Goal: Task Accomplishment & Management: Use online tool/utility

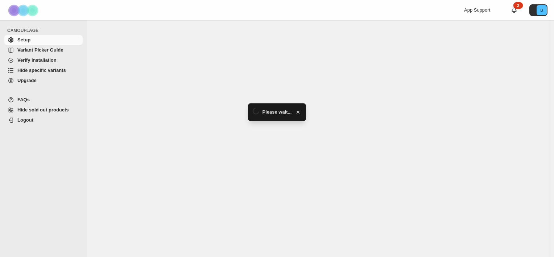
select select "******"
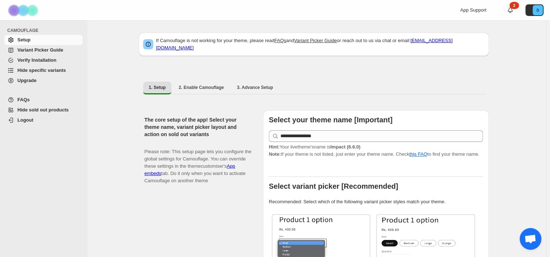
click at [38, 71] on span "Hide specific variants" at bounding box center [41, 69] width 49 height 5
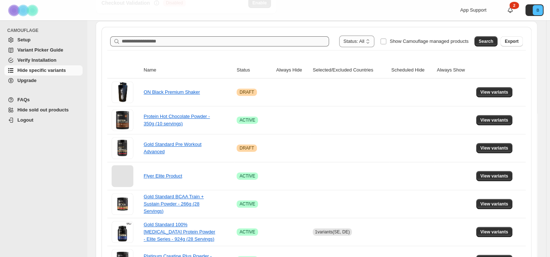
scroll to position [109, 0]
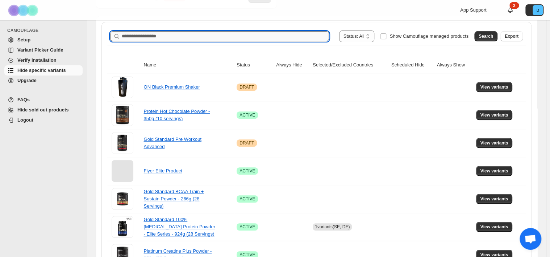
click at [211, 36] on input "Search product name" at bounding box center [225, 36] width 207 height 10
type input "******"
click at [482, 36] on button "Search" at bounding box center [486, 36] width 23 height 10
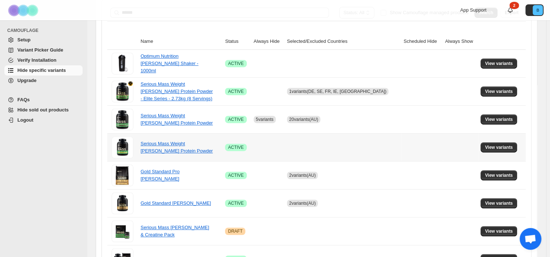
scroll to position [145, 0]
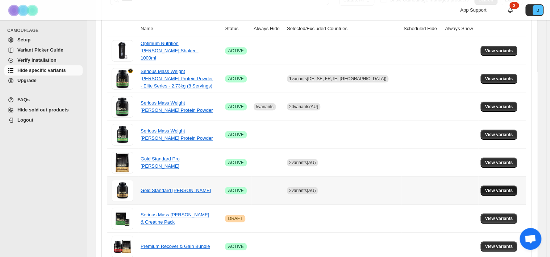
click at [497, 190] on span "View variants" at bounding box center [499, 190] width 28 height 6
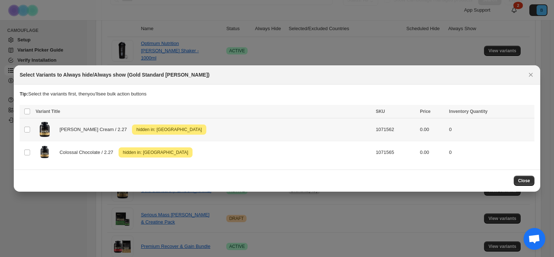
click at [68, 127] on span "[PERSON_NAME] Cream / 2.27" at bounding box center [94, 129] width 71 height 7
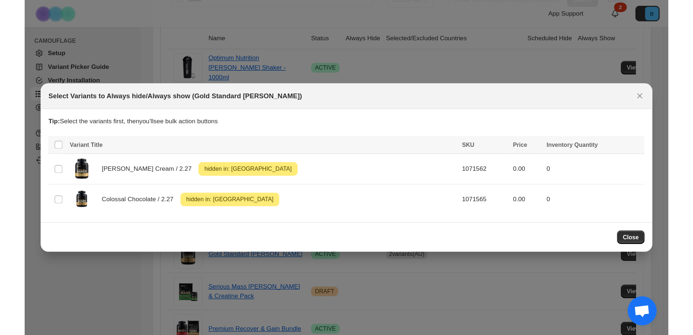
scroll to position [103, 0]
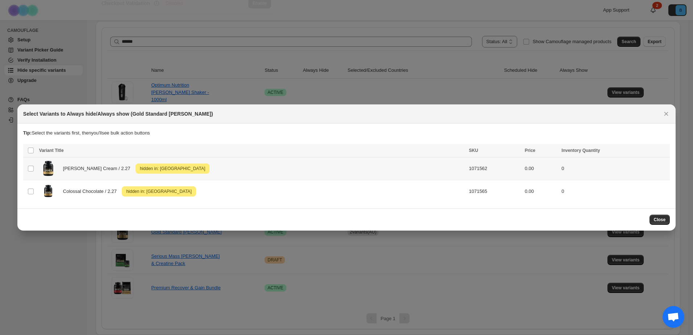
click at [365, 167] on div "[PERSON_NAME] Cream / 2.27 Attention hidden in: [GEOGRAPHIC_DATA]" at bounding box center [252, 168] width 426 height 18
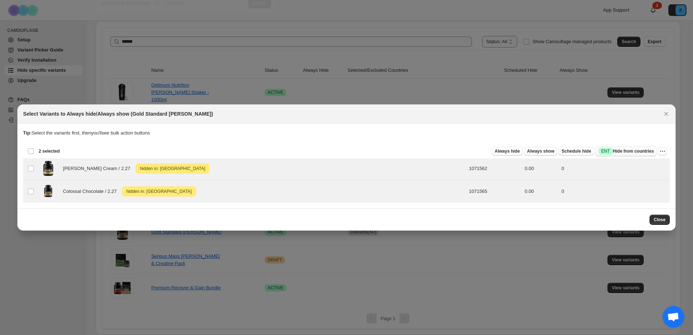
click at [554, 153] on span "Success ENT Hide from countries" at bounding box center [625, 151] width 55 height 7
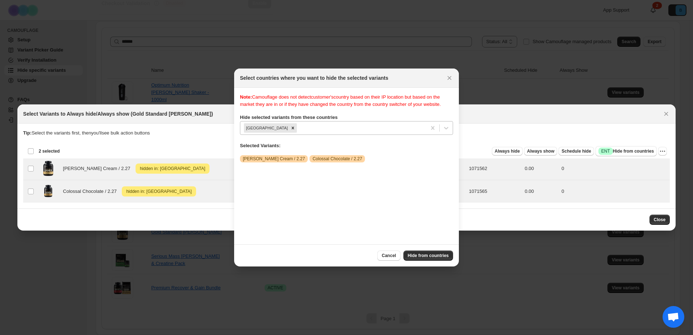
click at [306, 125] on div ":rt:" at bounding box center [360, 128] width 124 height 9
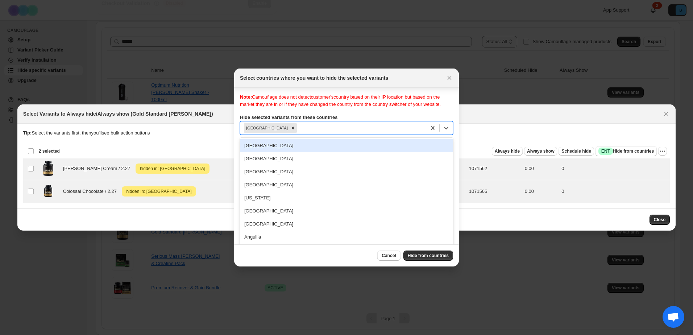
scroll to position [2, 0]
type input "*"
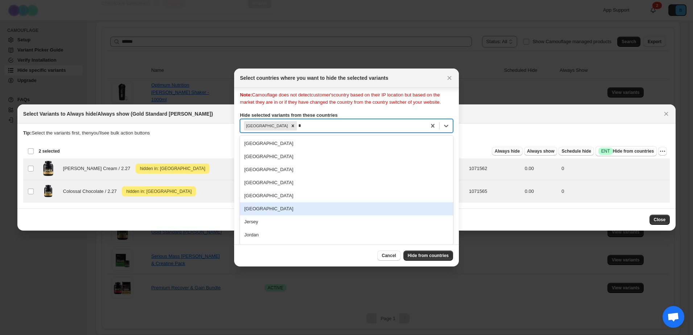
click at [261, 207] on div "[GEOGRAPHIC_DATA]" at bounding box center [346, 208] width 213 height 13
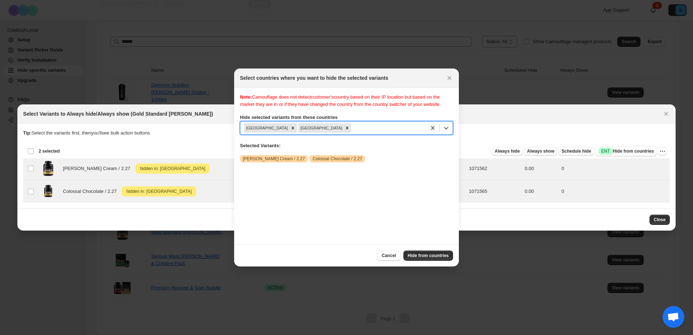
scroll to position [0, 0]
click at [428, 256] on button "Hide from countries" at bounding box center [428, 255] width 50 height 10
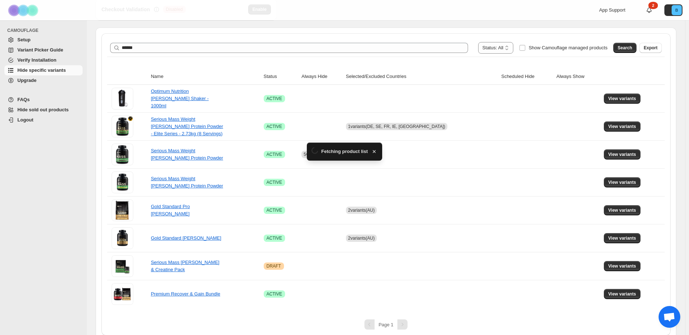
scroll to position [103, 0]
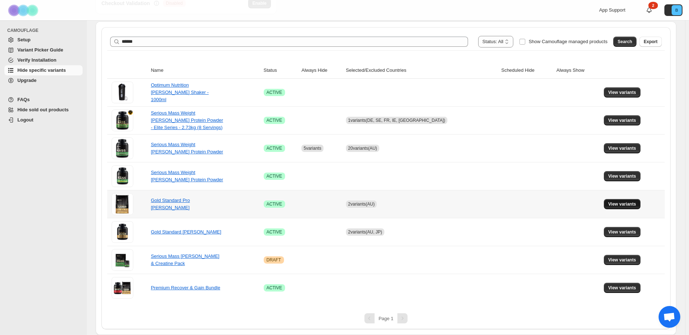
click at [554, 208] on button "View variants" at bounding box center [622, 204] width 37 height 10
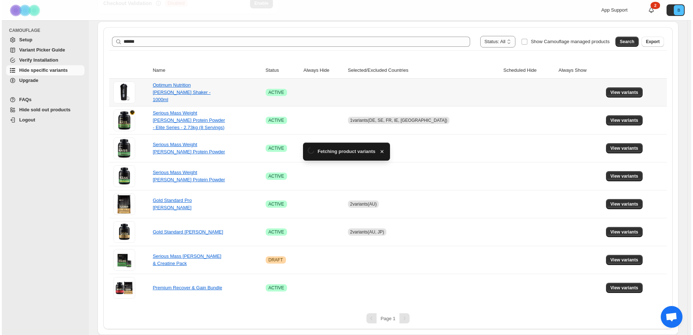
scroll to position [0, 0]
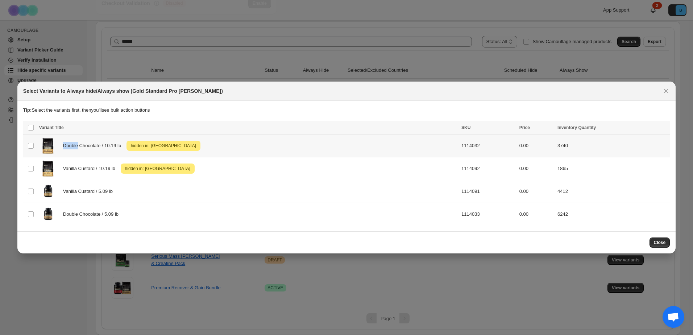
drag, startPoint x: 60, startPoint y: 147, endPoint x: 78, endPoint y: 146, distance: 17.4
click at [78, 146] on div "Double Chocolate / 10.19 lb Attention hidden in: [GEOGRAPHIC_DATA]" at bounding box center [248, 146] width 418 height 18
drag, startPoint x: 440, startPoint y: 194, endPoint x: 456, endPoint y: 193, distance: 16.7
click at [459, 193] on td "1114091" at bounding box center [488, 191] width 58 height 23
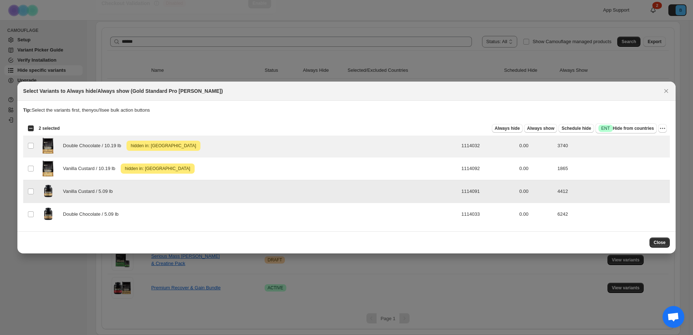
drag, startPoint x: 460, startPoint y: 194, endPoint x: 441, endPoint y: 192, distance: 18.5
click at [459, 192] on td "1114091" at bounding box center [488, 191] width 58 height 23
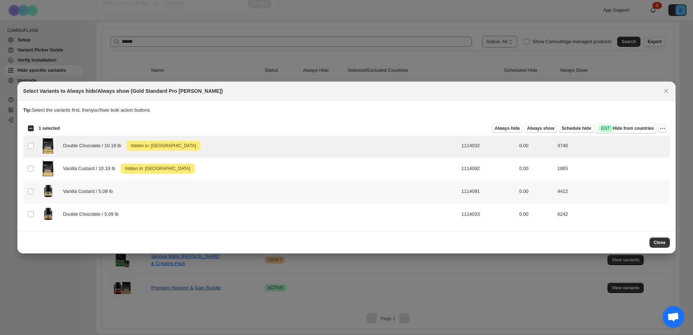
drag, startPoint x: 439, startPoint y: 191, endPoint x: 463, endPoint y: 190, distance: 24.3
click at [463, 190] on td "1114091" at bounding box center [488, 191] width 58 height 23
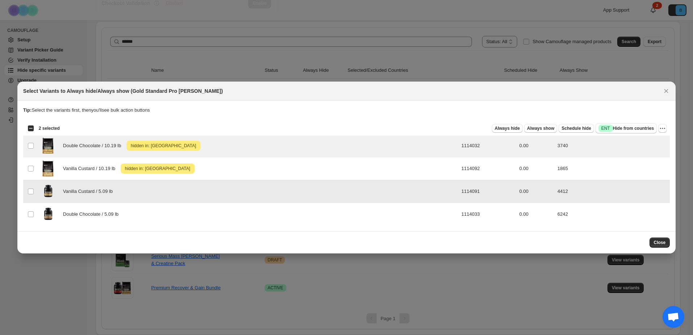
click at [463, 190] on td "1114091" at bounding box center [488, 191] width 58 height 23
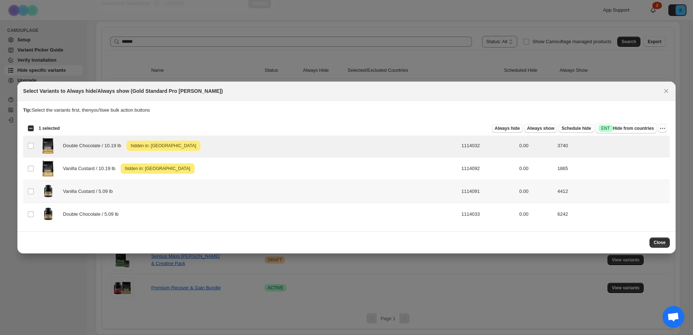
drag, startPoint x: 460, startPoint y: 191, endPoint x: 431, endPoint y: 192, distance: 29.0
click at [423, 191] on tr "Select product variant Vanilla Custard / 5.09 lb 1114091 0.00 4412" at bounding box center [346, 191] width 647 height 23
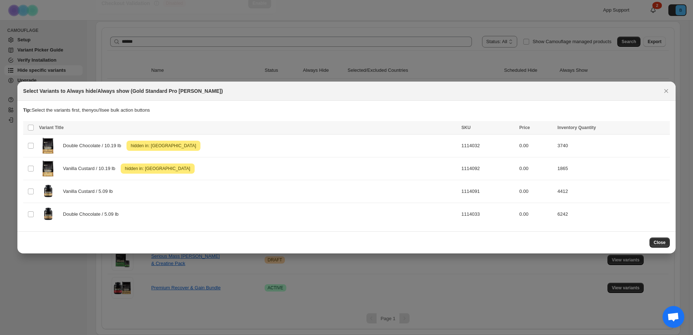
click at [258, 243] on div "Close" at bounding box center [346, 242] width 647 height 10
drag, startPoint x: 436, startPoint y: 192, endPoint x: 465, endPoint y: 192, distance: 28.6
click at [465, 192] on tr "Select product variant Vanilla Custard / 5.09 lb 1114091 0.00 4412" at bounding box center [346, 191] width 647 height 23
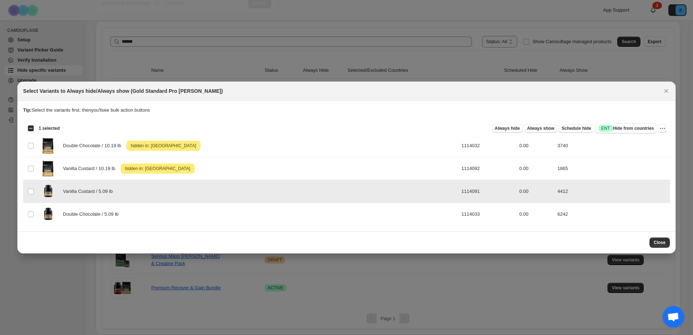
drag, startPoint x: 435, startPoint y: 193, endPoint x: 463, endPoint y: 192, distance: 27.9
click at [463, 192] on tr "Select product variant Vanilla Custard / 5.09 lb 1114091 0.00 4412" at bounding box center [346, 191] width 647 height 23
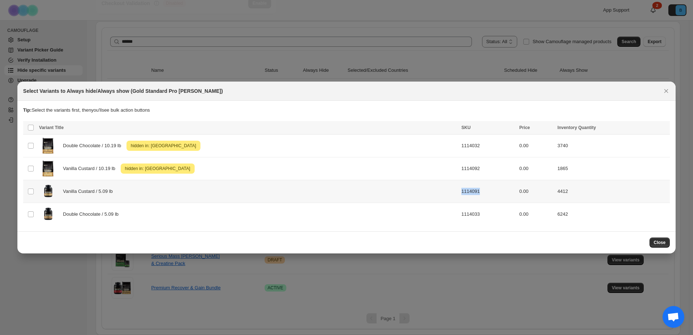
copy tr "1114091"
click at [460, 192] on td "1114091" at bounding box center [488, 191] width 58 height 23
drag, startPoint x: 439, startPoint y: 218, endPoint x: 451, endPoint y: 216, distance: 12.2
click at [459, 216] on td "1114033" at bounding box center [488, 214] width 58 height 23
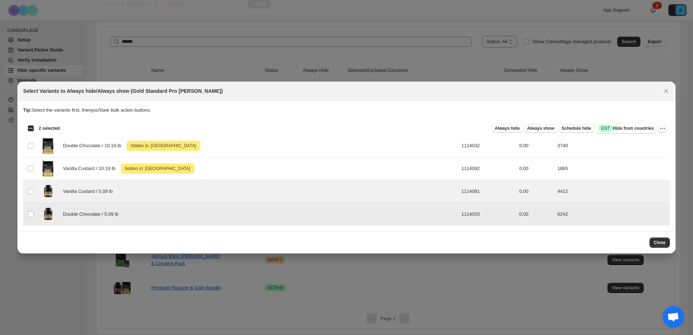
drag, startPoint x: 458, startPoint y: 215, endPoint x: 439, endPoint y: 214, distance: 18.9
click at [459, 214] on td "1114033" at bounding box center [488, 214] width 58 height 23
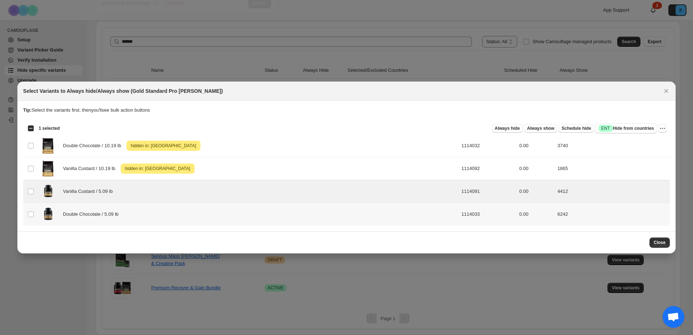
drag, startPoint x: 439, startPoint y: 214, endPoint x: 463, endPoint y: 214, distance: 23.6
click at [463, 214] on td "1114033" at bounding box center [488, 214] width 58 height 23
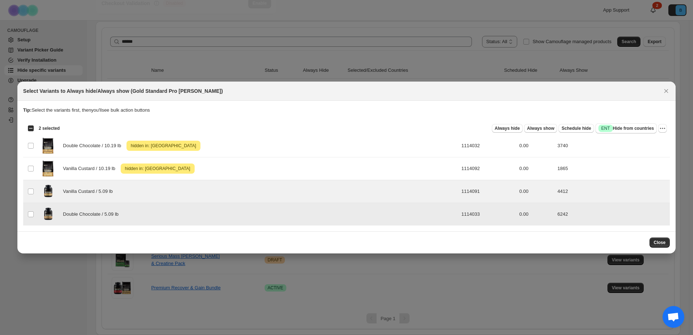
drag, startPoint x: 459, startPoint y: 214, endPoint x: 433, endPoint y: 213, distance: 25.8
click at [433, 213] on tr "Select product variant Double Chocolate / 5.09 lb 1114033 0.00 6242" at bounding box center [346, 214] width 647 height 23
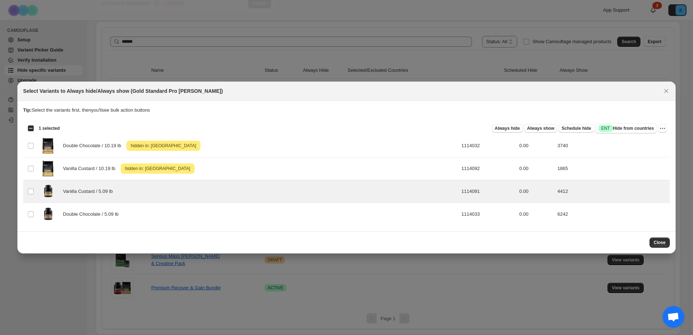
drag, startPoint x: 417, startPoint y: 232, endPoint x: 386, endPoint y: 227, distance: 31.2
click at [417, 232] on div "Close" at bounding box center [346, 242] width 658 height 22
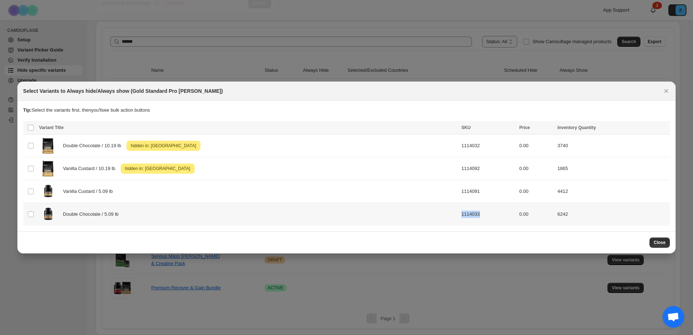
drag, startPoint x: 439, startPoint y: 216, endPoint x: 462, endPoint y: 216, distance: 23.6
click at [462, 216] on td "1114033" at bounding box center [488, 214] width 58 height 23
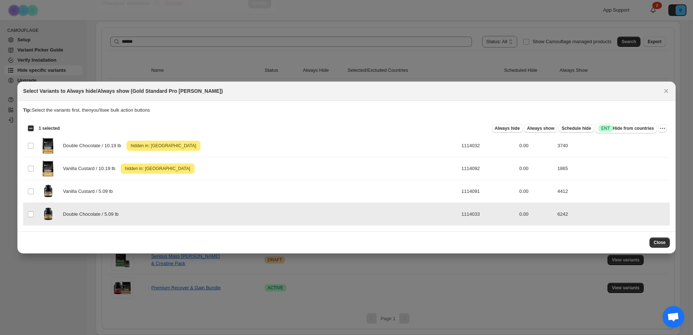
drag, startPoint x: 439, startPoint y: 216, endPoint x: 462, endPoint y: 215, distance: 23.2
click at [462, 215] on td "1114033" at bounding box center [488, 214] width 58 height 23
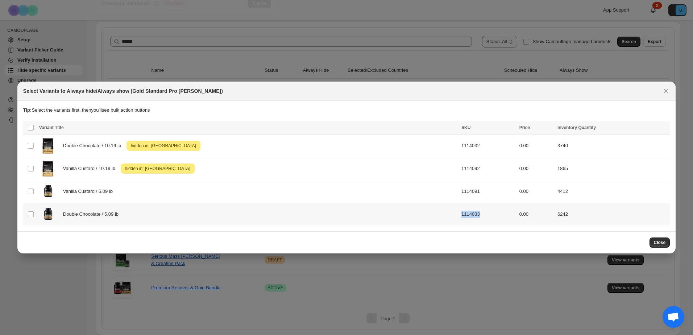
copy td "1114033"
drag, startPoint x: 464, startPoint y: 169, endPoint x: 439, endPoint y: 169, distance: 24.7
click at [459, 169] on td "1114092" at bounding box center [488, 168] width 58 height 23
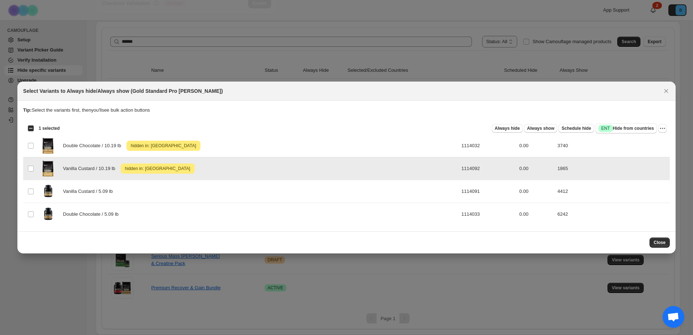
drag, startPoint x: 439, startPoint y: 169, endPoint x: 460, endPoint y: 170, distance: 21.4
click at [460, 170] on td "1114092" at bounding box center [488, 168] width 58 height 23
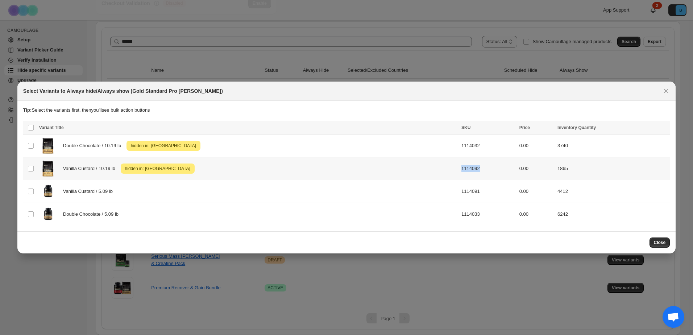
copy td "1114092"
click at [34, 147] on td "Select product variant" at bounding box center [30, 145] width 14 height 23
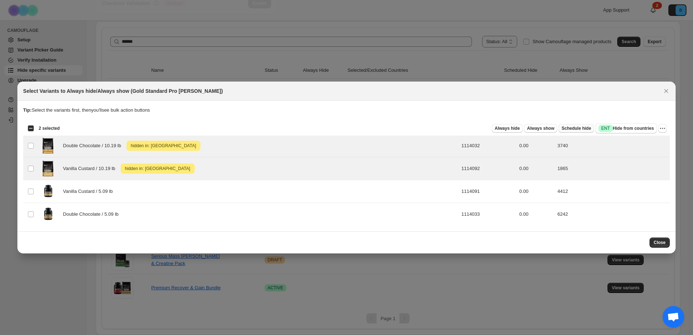
click at [554, 129] on span "Schedule hide" at bounding box center [575, 128] width 29 height 6
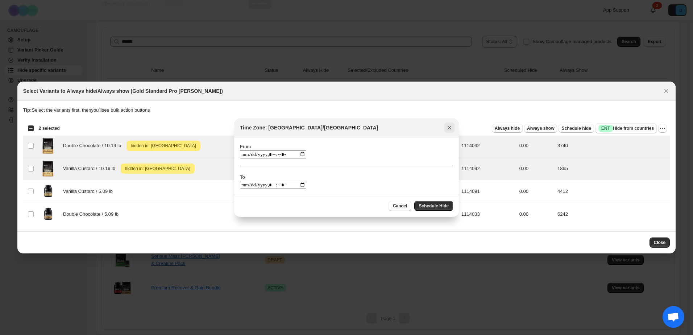
click at [452, 124] on button "Close" at bounding box center [449, 128] width 10 height 10
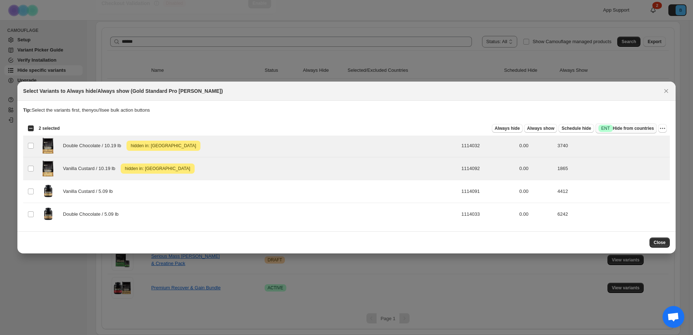
click at [554, 128] on span "Success ENT Hide from countries" at bounding box center [625, 128] width 55 height 7
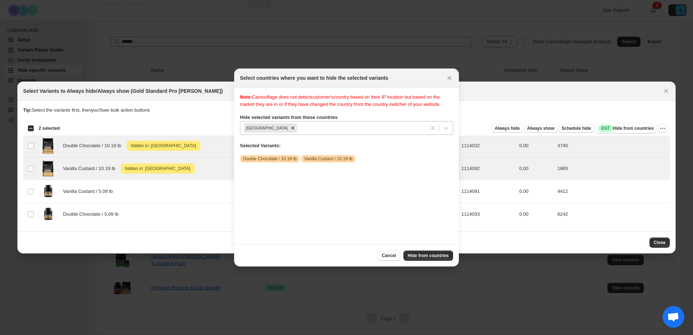
click at [309, 124] on div ":r2k:" at bounding box center [360, 128] width 124 height 9
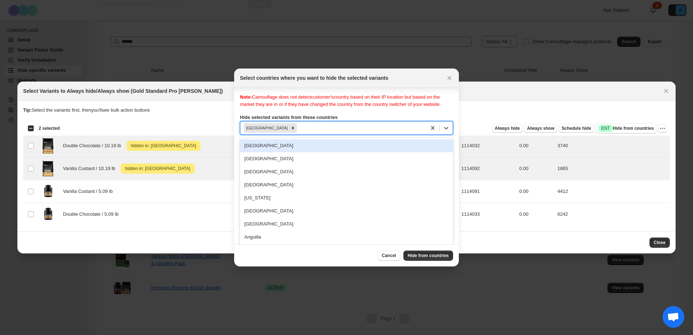
scroll to position [2, 0]
type input "*"
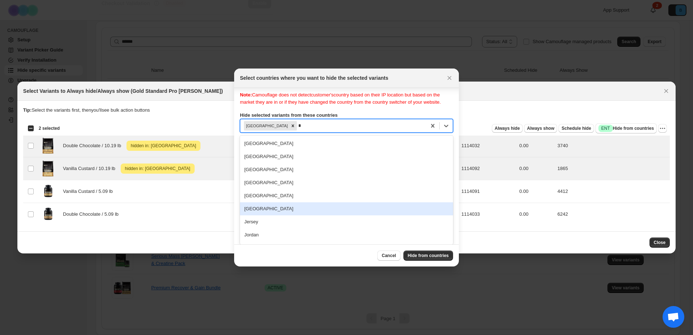
click at [258, 210] on div "[GEOGRAPHIC_DATA]" at bounding box center [346, 208] width 213 height 13
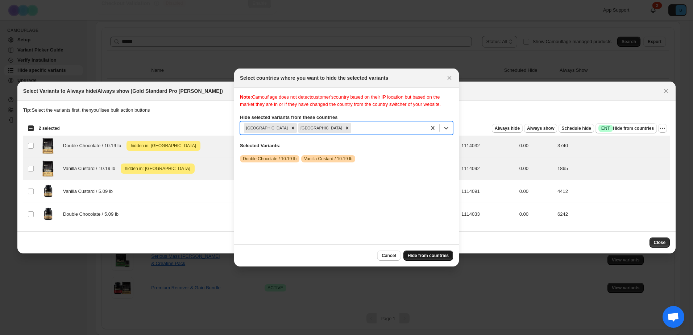
click at [439, 256] on span "Hide from countries" at bounding box center [428, 256] width 41 height 6
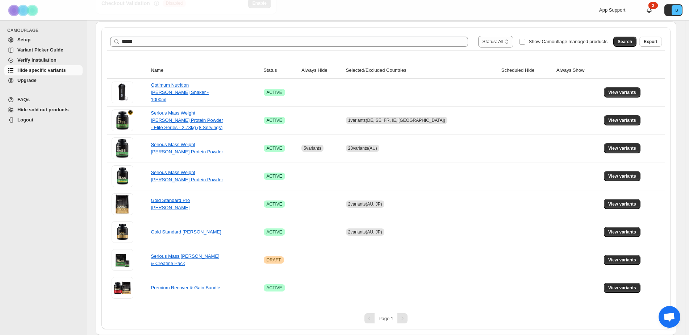
scroll to position [102, 0]
